Goal: Share content: Share content

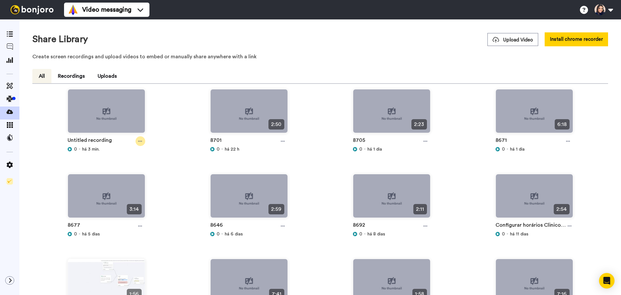
click at [137, 140] on div at bounding box center [141, 141] width 10 height 10
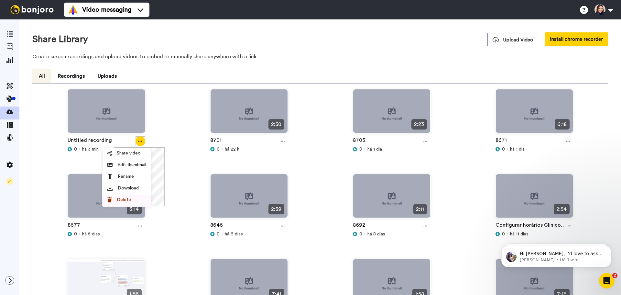
click at [131, 201] on div "Delete" at bounding box center [126, 199] width 39 height 6
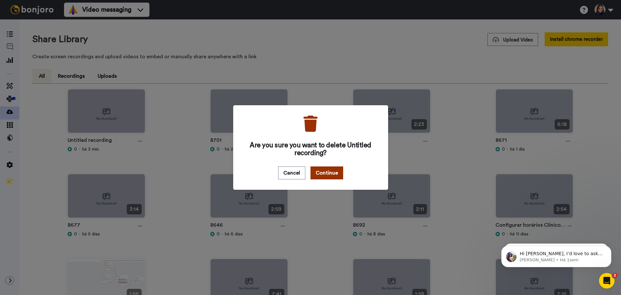
click at [333, 169] on button "Continue" at bounding box center [327, 172] width 33 height 13
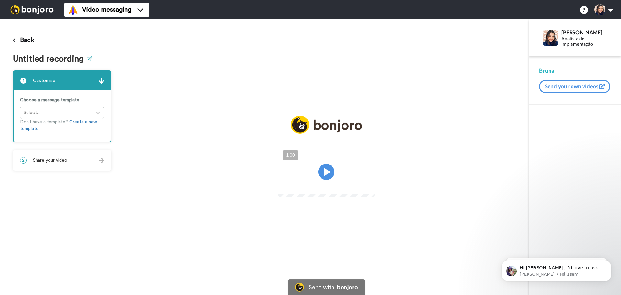
click at [87, 57] on icon at bounding box center [89, 58] width 5 height 5
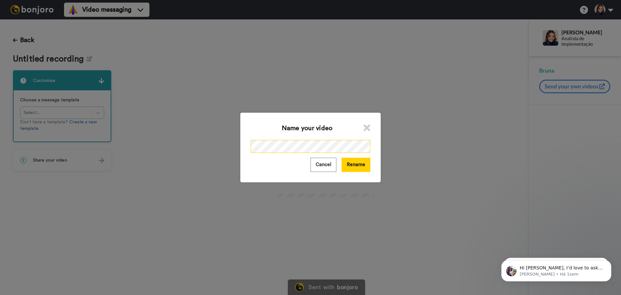
click at [248, 162] on div "Name your video Cancel Rename" at bounding box center [310, 147] width 140 height 69
click at [363, 164] on button "Rename" at bounding box center [356, 165] width 29 height 14
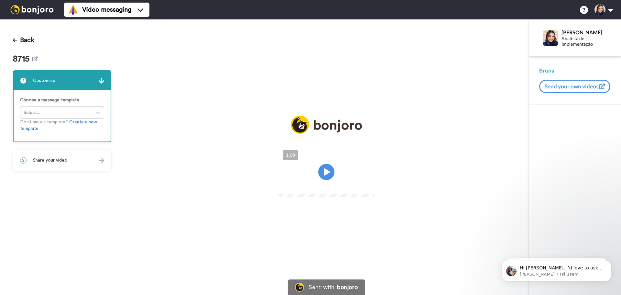
click at [77, 153] on div "2 Share your video" at bounding box center [62, 159] width 97 height 19
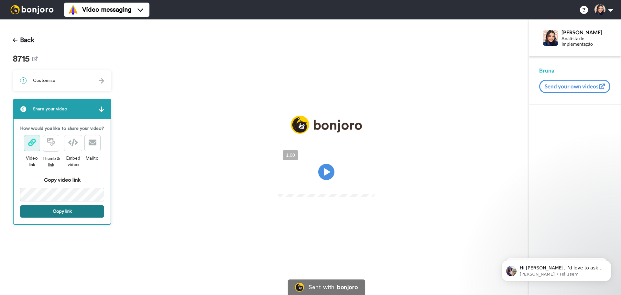
click at [60, 211] on button "Copy link" at bounding box center [62, 211] width 84 height 12
click at [61, 212] on button "Link is copied to your clipboard. Share it now." at bounding box center [62, 214] width 84 height 19
